Goal: Complete application form

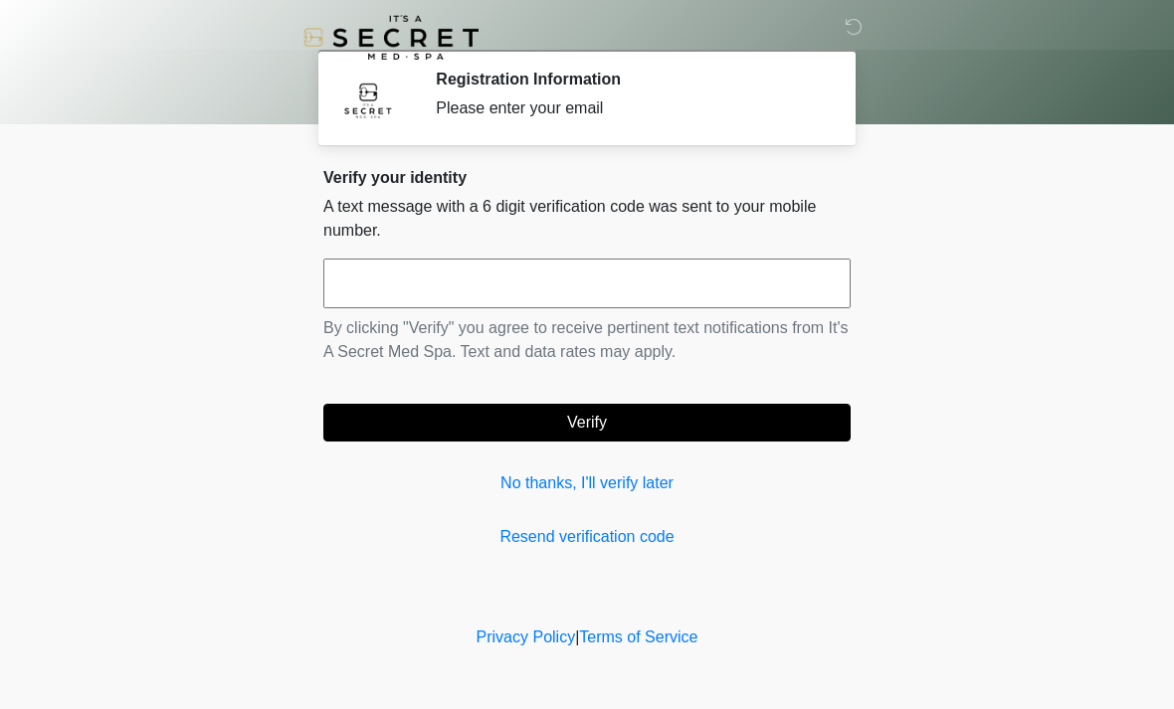
click at [490, 281] on input "text" at bounding box center [586, 284] width 527 height 50
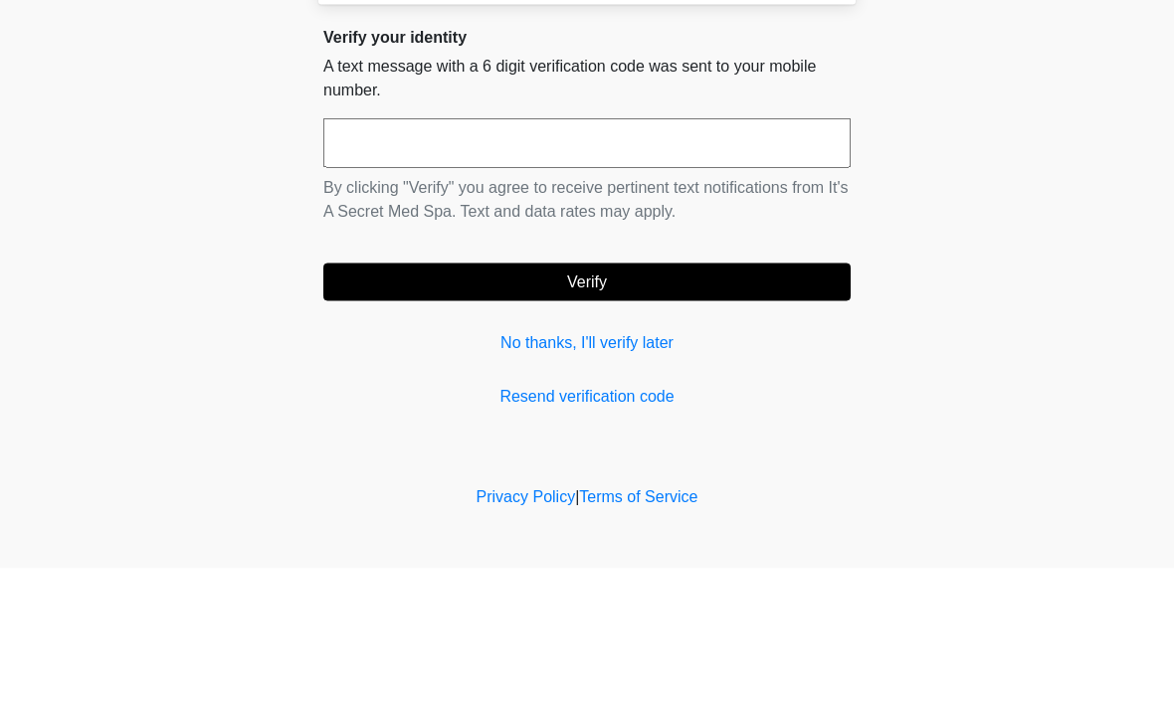
click at [466, 259] on input "text" at bounding box center [586, 284] width 527 height 50
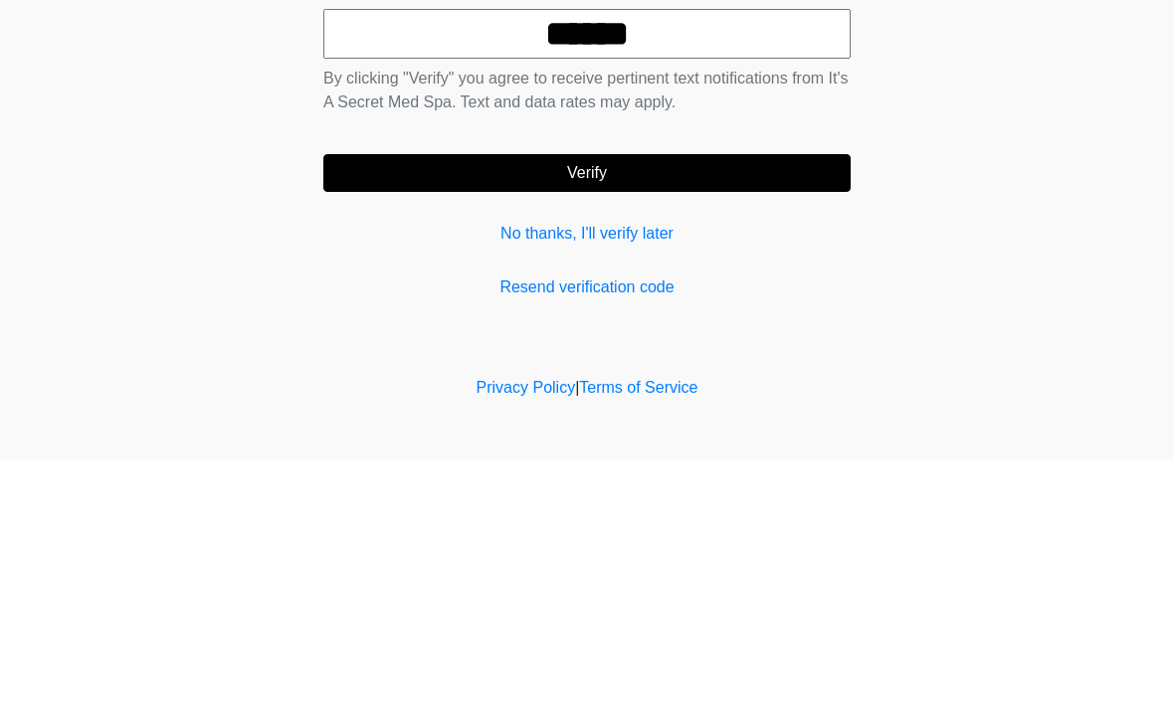
type input "******"
click at [600, 404] on button "Verify" at bounding box center [586, 423] width 527 height 38
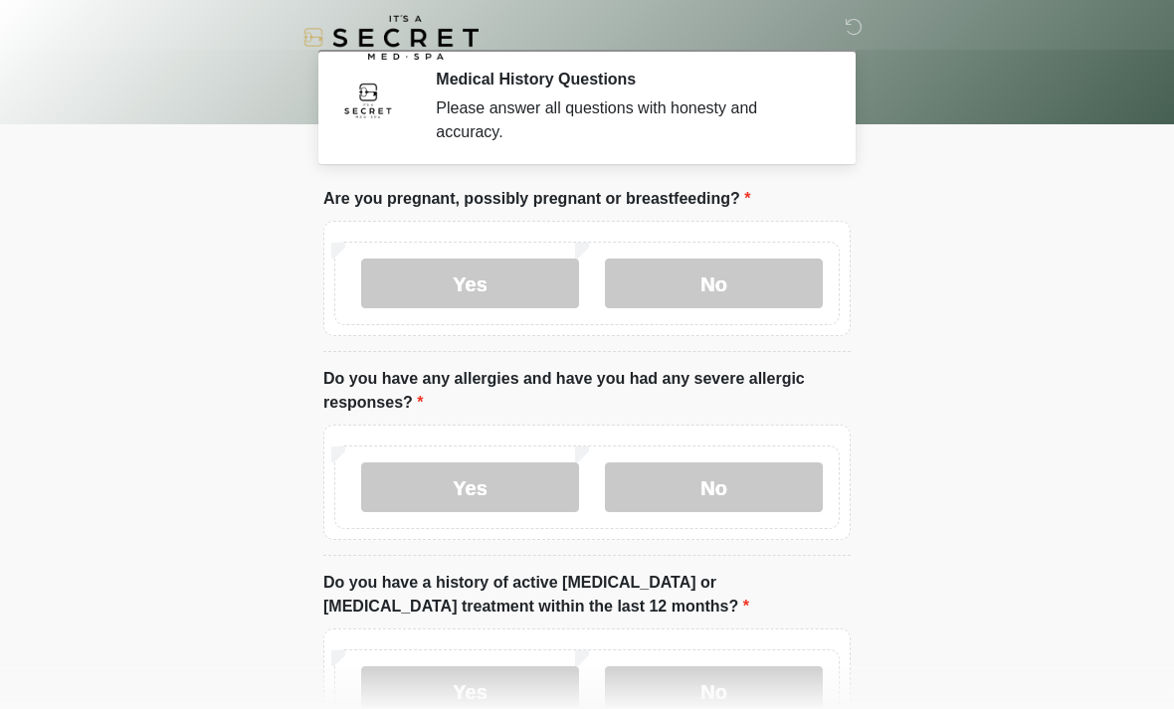
click at [735, 285] on label "No" at bounding box center [714, 284] width 218 height 50
click at [740, 492] on label "No" at bounding box center [714, 487] width 218 height 50
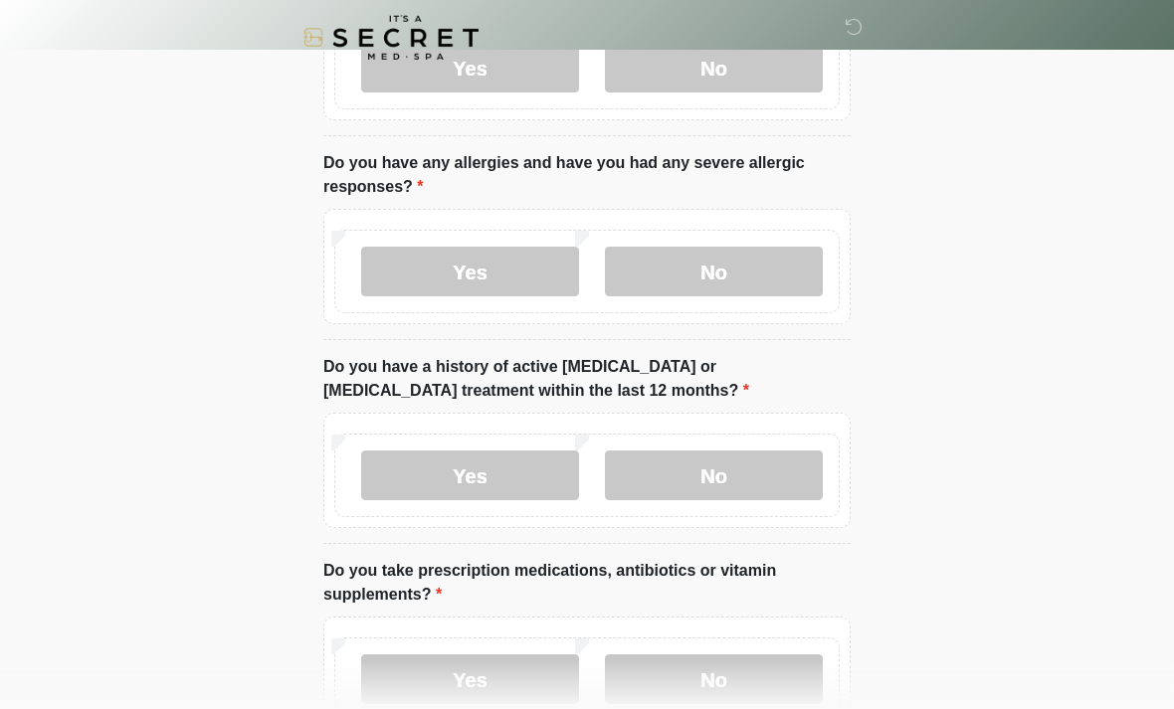
scroll to position [217, 0]
click at [712, 479] on label "No" at bounding box center [714, 475] width 218 height 50
click at [737, 665] on label "No" at bounding box center [714, 678] width 218 height 50
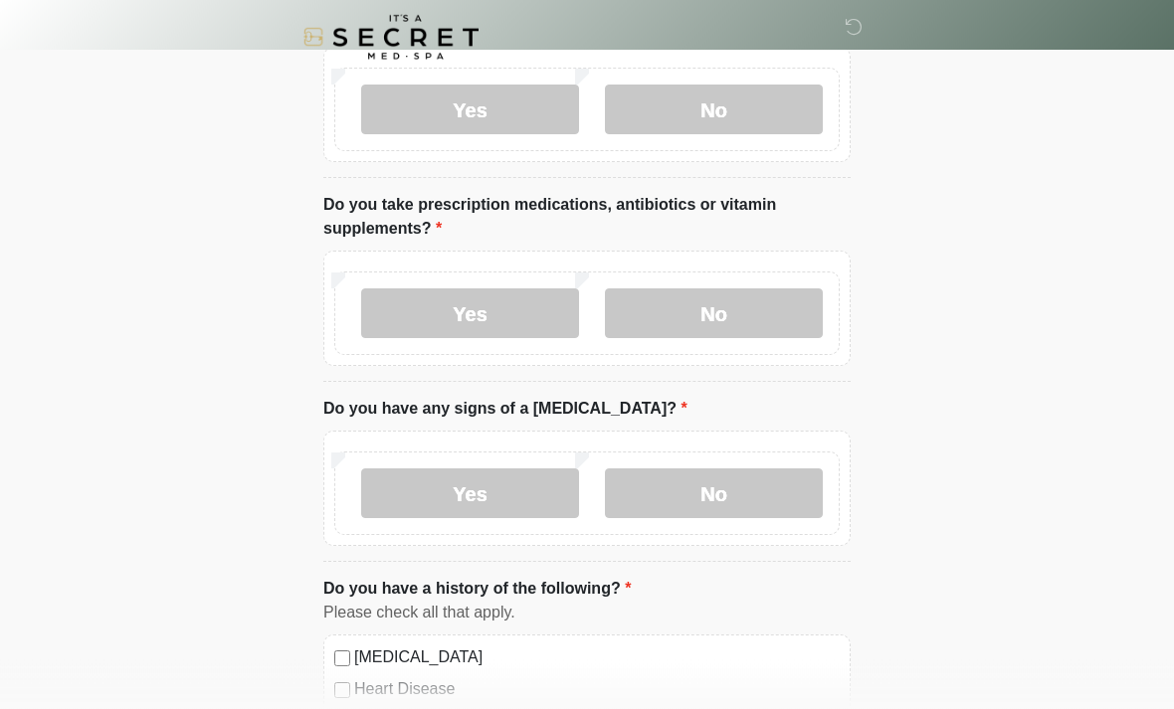
click at [724, 490] on label "No" at bounding box center [714, 494] width 218 height 50
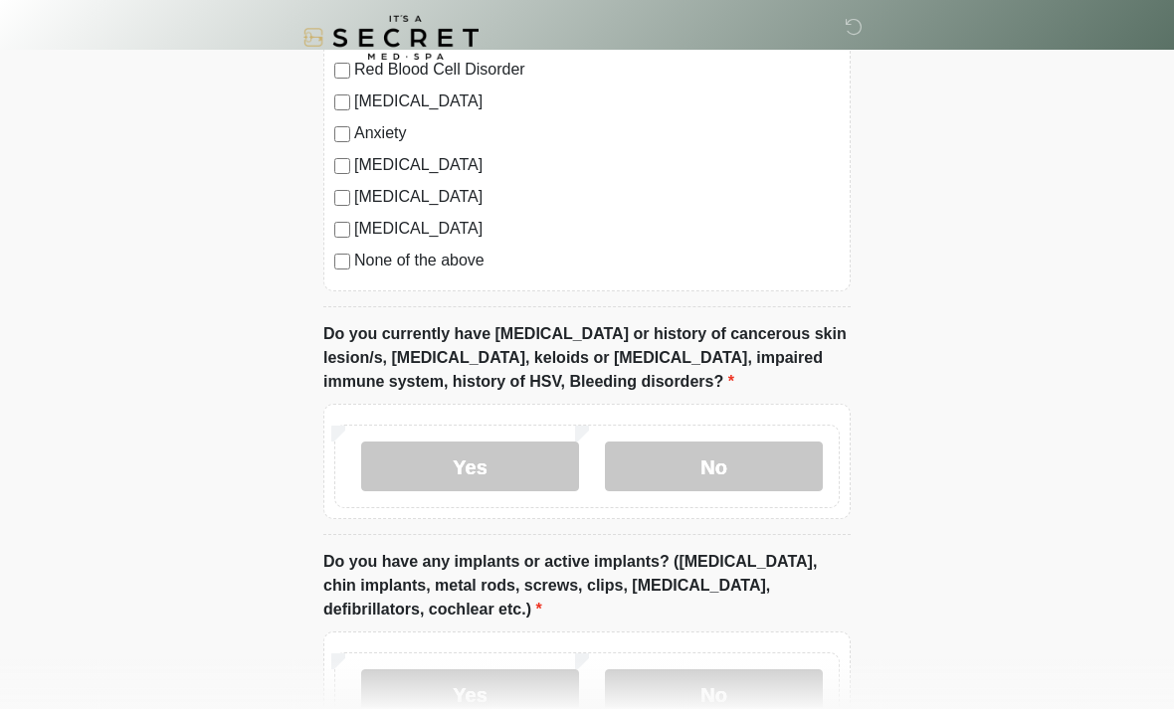
scroll to position [1330, 0]
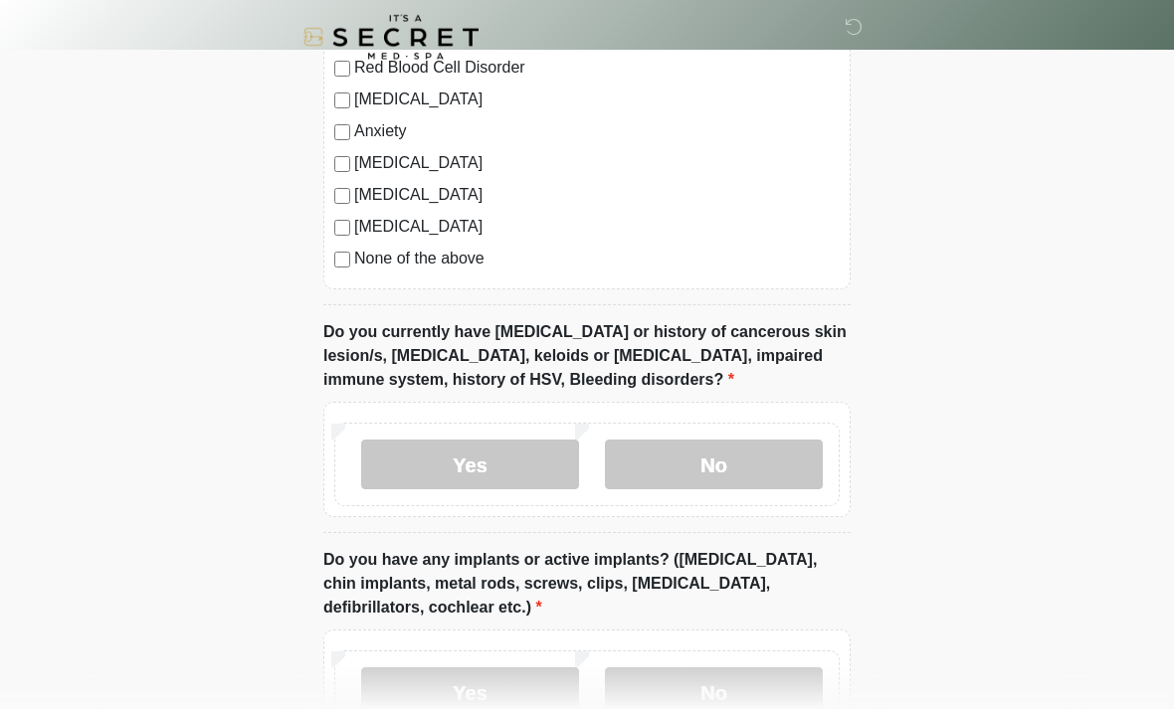
click at [731, 467] on label "No" at bounding box center [714, 466] width 218 height 50
click at [743, 694] on label "No" at bounding box center [714, 692] width 218 height 50
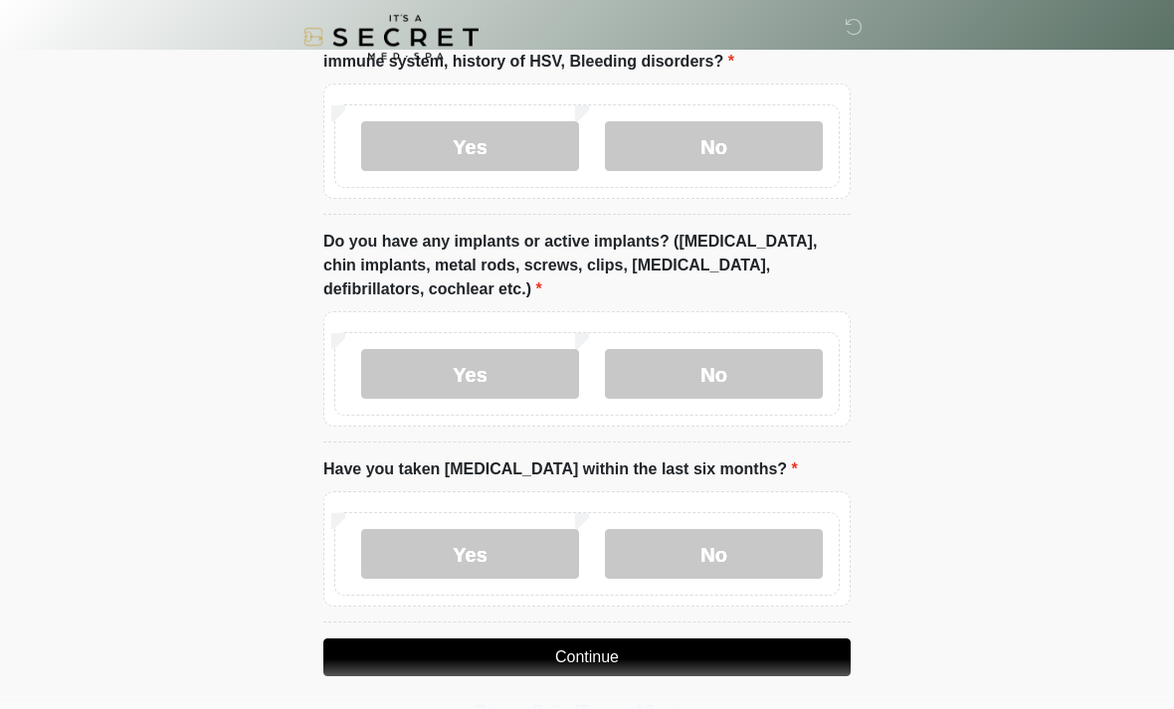
scroll to position [1650, 0]
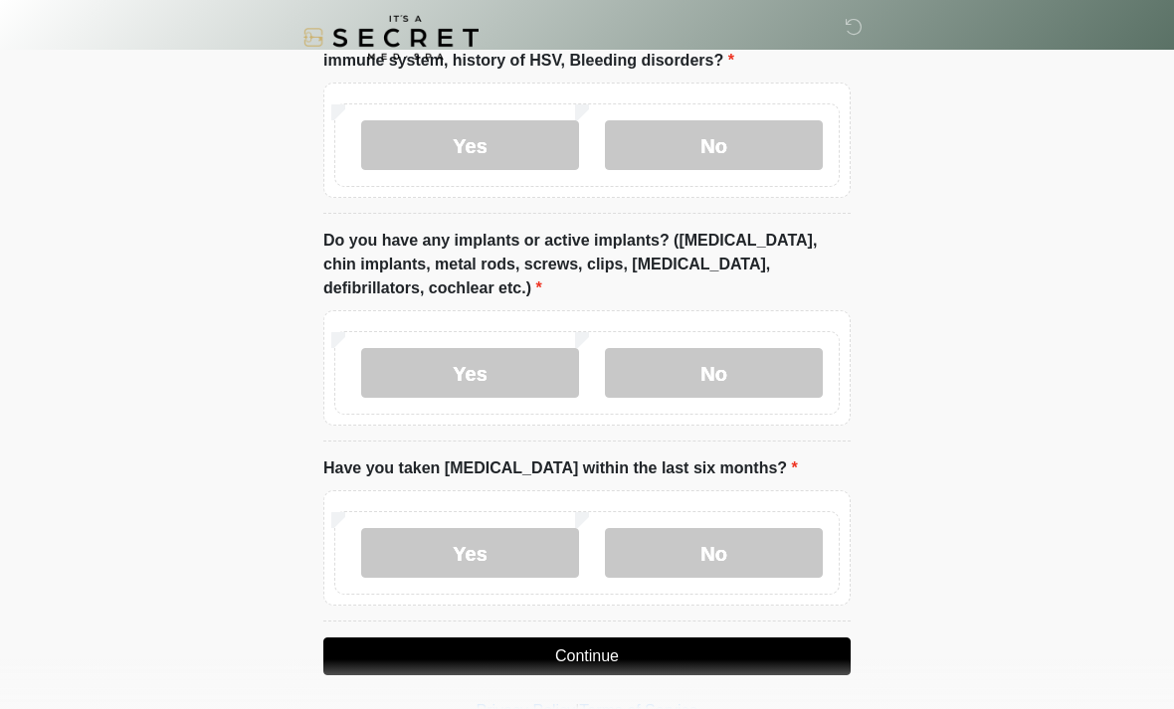
click at [729, 557] on label "No" at bounding box center [714, 553] width 218 height 50
click at [649, 645] on button "Continue" at bounding box center [586, 657] width 527 height 38
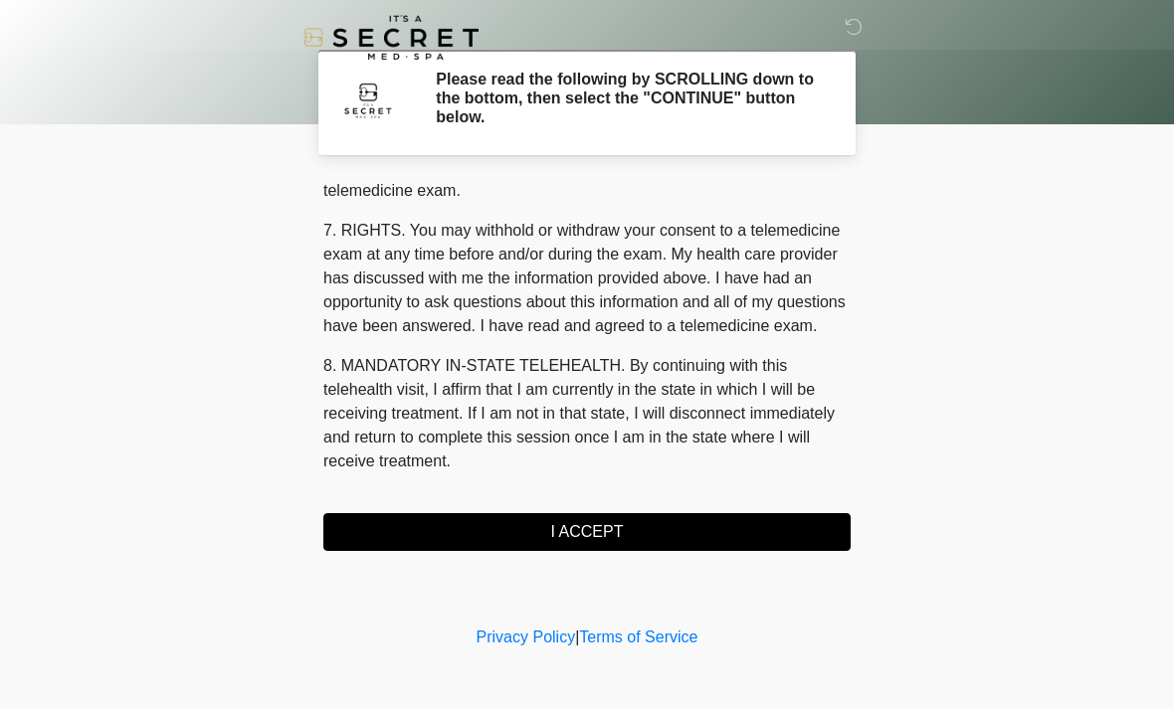
scroll to position [842, 0]
click at [600, 535] on button "I ACCEPT" at bounding box center [586, 532] width 527 height 38
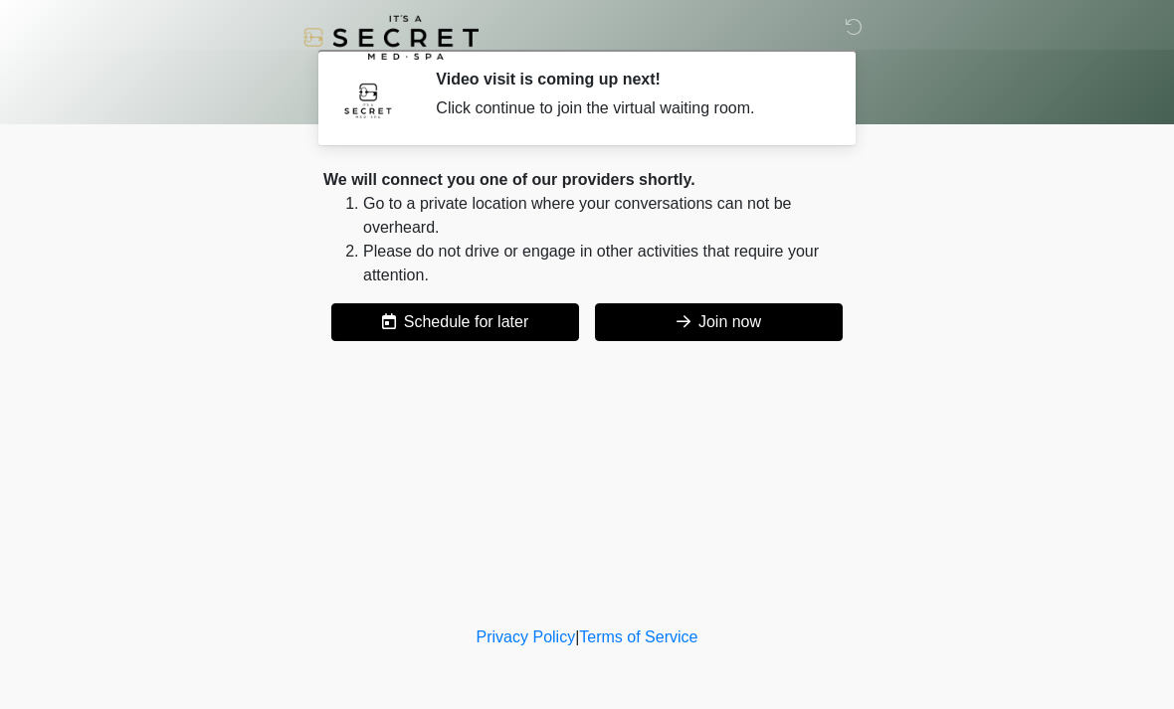
click at [748, 325] on button "Join now" at bounding box center [719, 322] width 248 height 38
